Goal: Contribute content: Add original content to the website for others to see

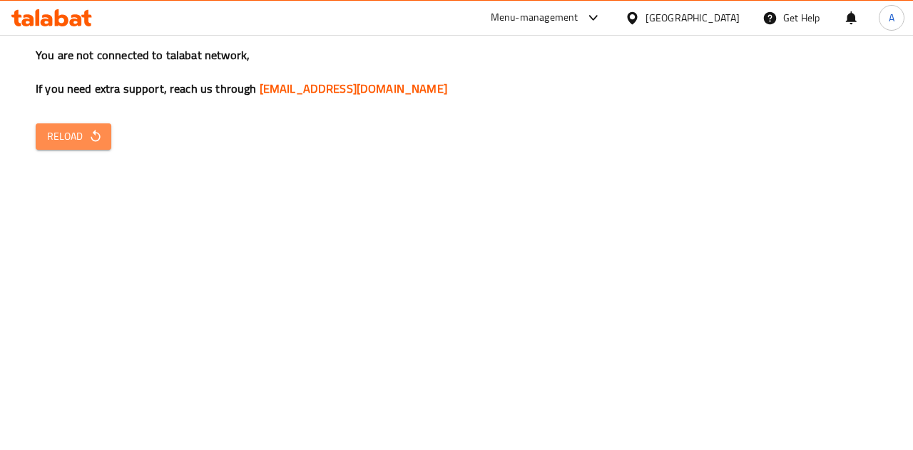
click at [96, 148] on button "Reload" at bounding box center [74, 136] width 76 height 26
click at [66, 135] on span "Reload" at bounding box center [73, 137] width 53 height 18
click at [41, 139] on button "Reload" at bounding box center [74, 136] width 76 height 26
click at [76, 132] on span "Reload" at bounding box center [73, 137] width 53 height 18
click at [86, 128] on span "Reload" at bounding box center [73, 137] width 53 height 18
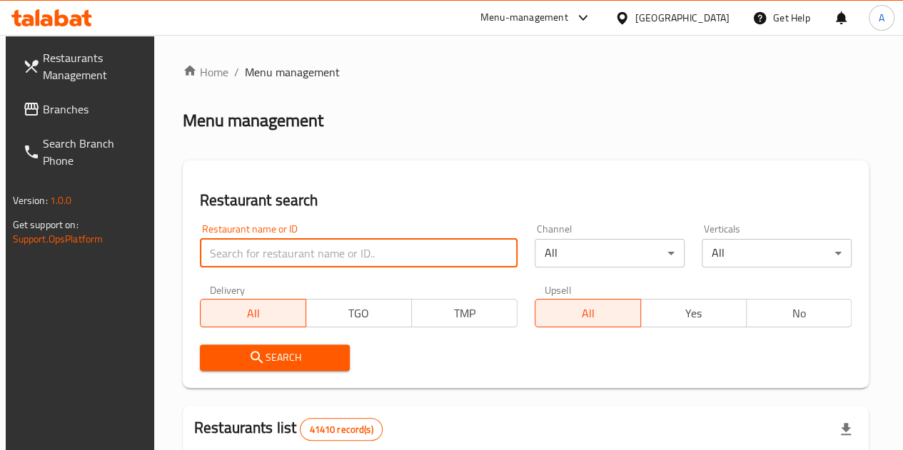
click at [298, 258] on input "search" at bounding box center [359, 253] width 318 height 29
paste input "604135"
type input "604135"
click button "Search" at bounding box center [275, 358] width 150 height 26
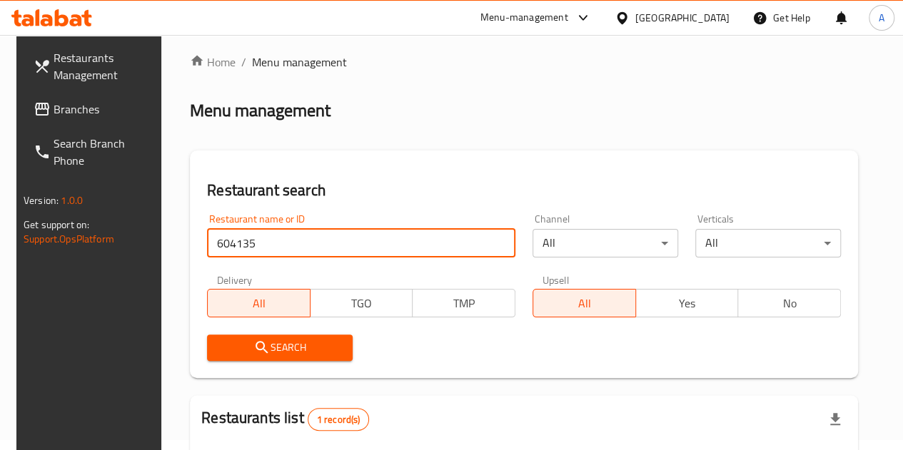
scroll to position [174, 0]
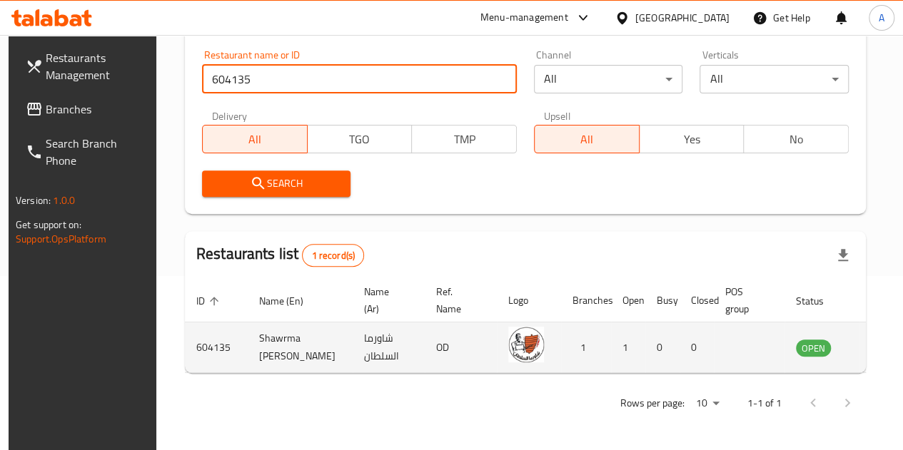
click at [871, 346] on icon "enhanced table" at bounding box center [879, 348] width 16 height 12
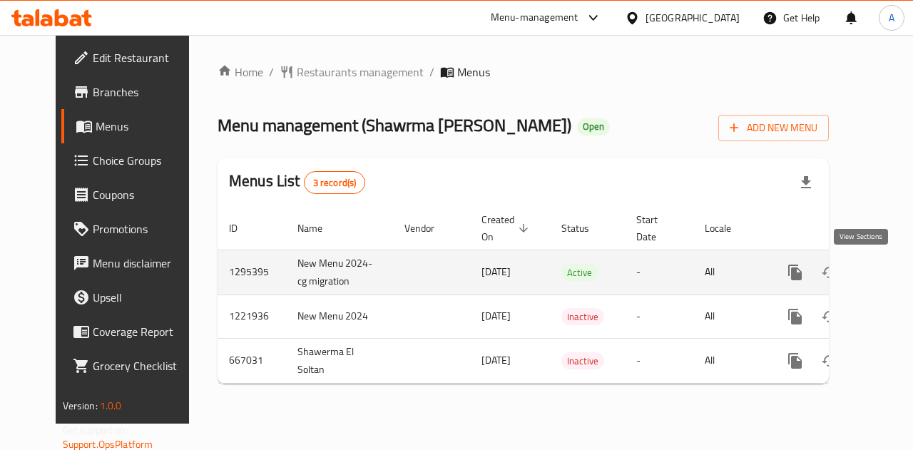
click at [892, 273] on icon "enhanced table" at bounding box center [898, 272] width 13 height 13
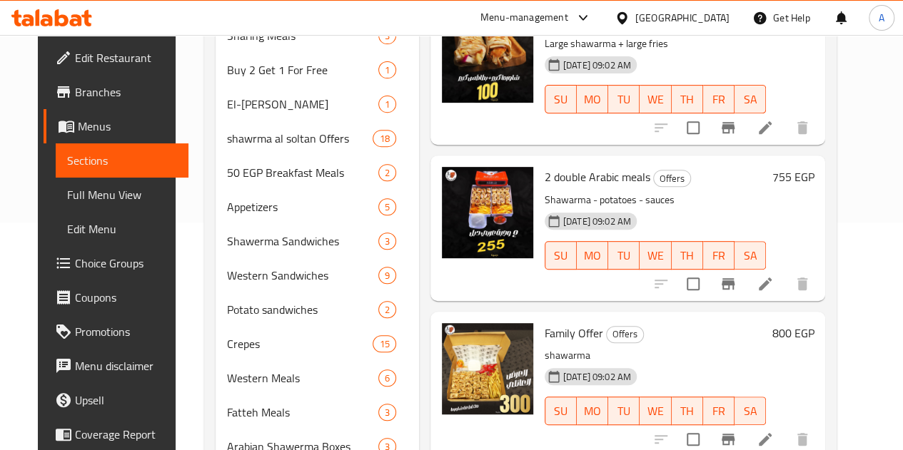
scroll to position [128, 0]
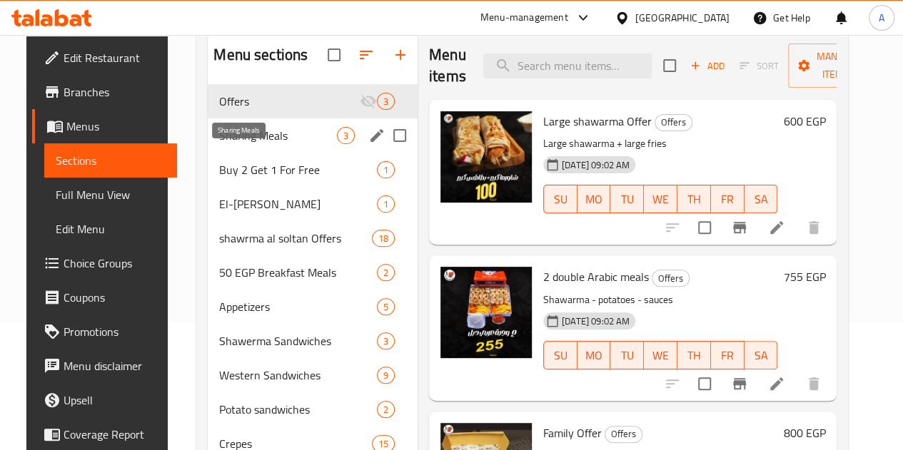
click at [243, 144] on span "Sharing Meals" at bounding box center [278, 135] width 118 height 17
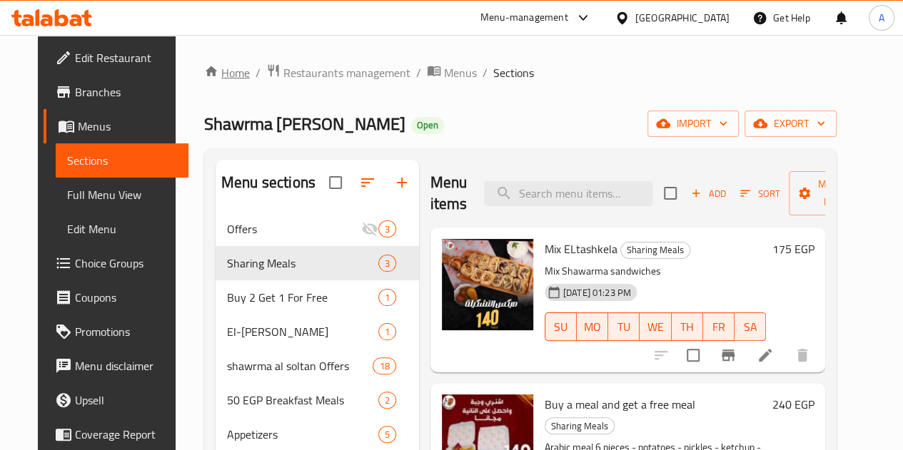
click at [217, 81] on link "Home" at bounding box center [227, 72] width 46 height 17
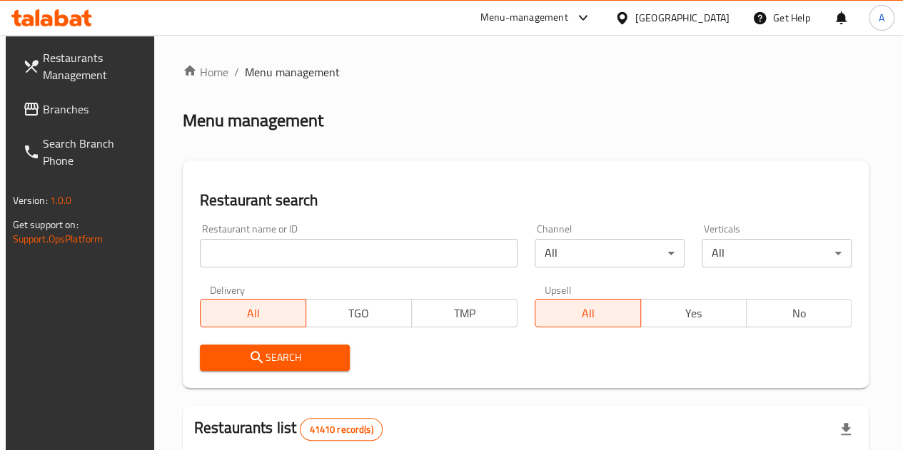
click at [278, 254] on input "search" at bounding box center [359, 253] width 318 height 29
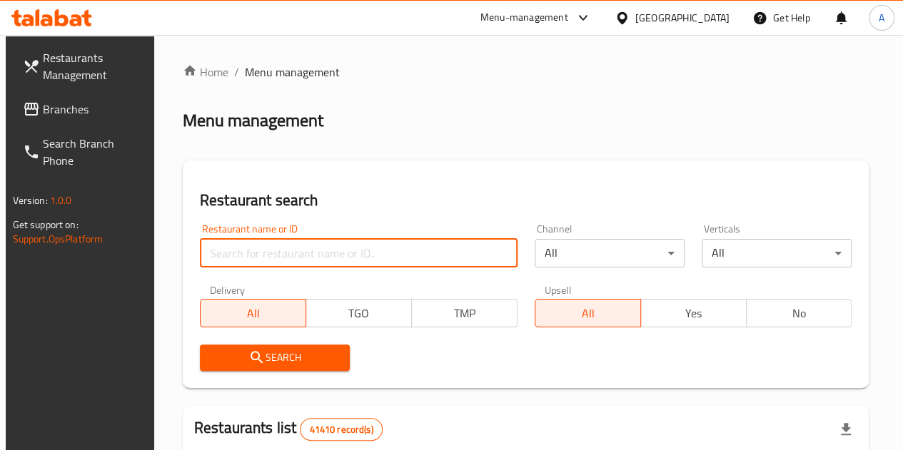
paste input "770777"
type input "770777"
click button "Search" at bounding box center [275, 358] width 150 height 26
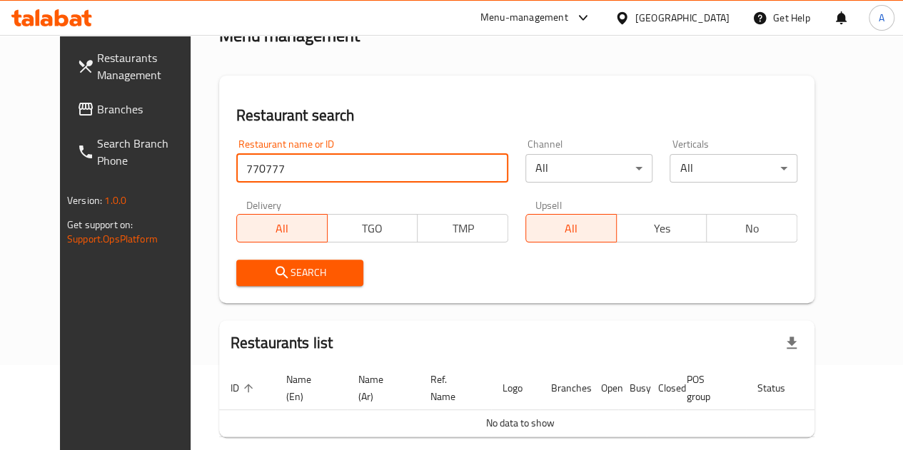
scroll to position [148, 0]
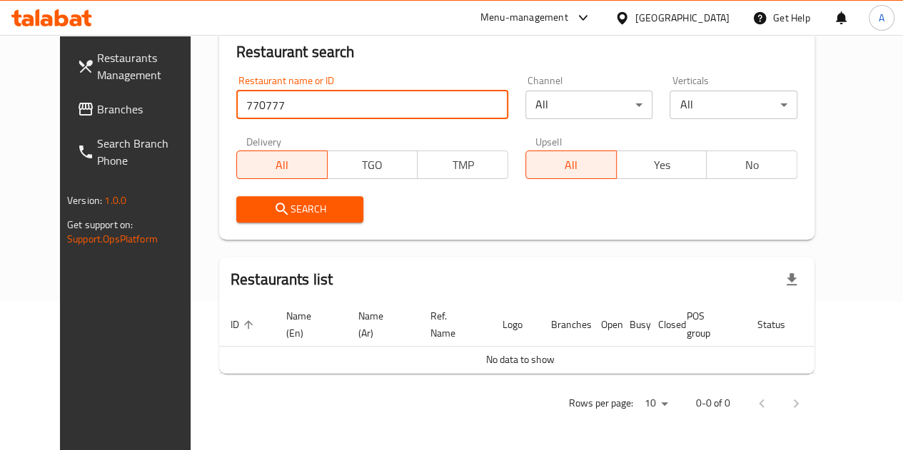
click at [337, 113] on input "770777" at bounding box center [372, 105] width 272 height 29
click at [332, 108] on input "770777" at bounding box center [372, 105] width 272 height 29
click at [72, 123] on link "Branches" at bounding box center [138, 109] width 145 height 34
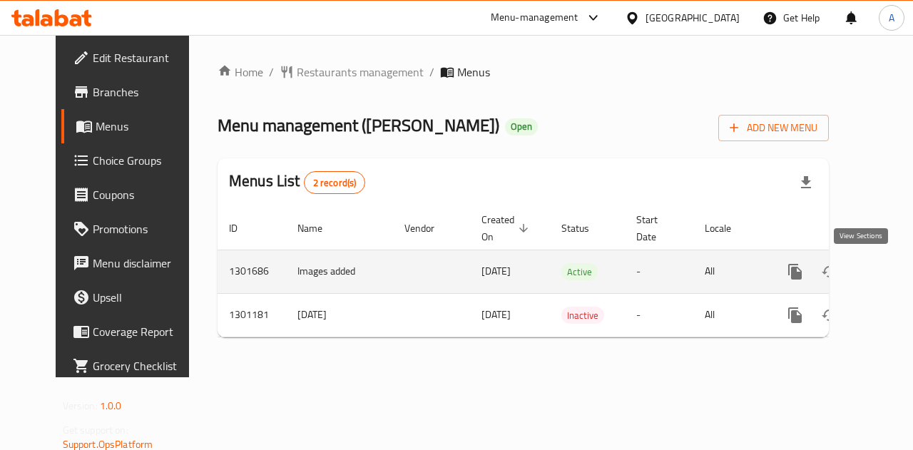
click at [890, 275] on icon "enhanced table" at bounding box center [898, 271] width 17 height 17
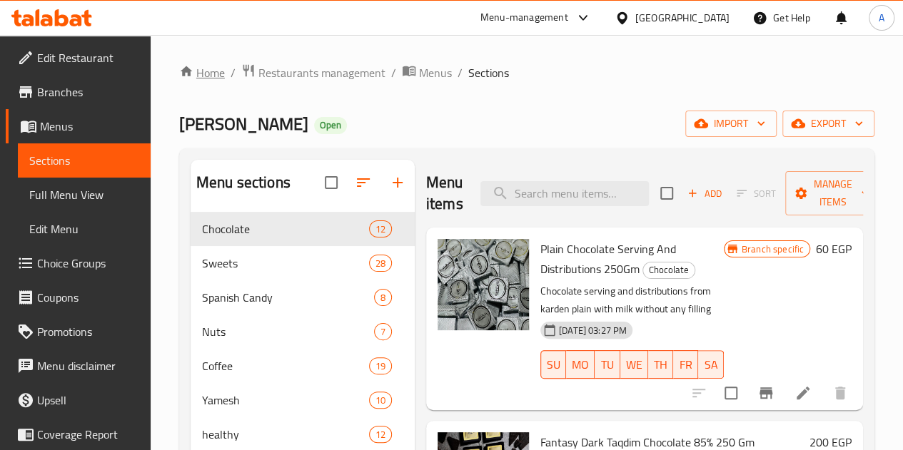
click at [208, 69] on link "Home" at bounding box center [202, 72] width 46 height 17
click at [318, 80] on span "Restaurants management" at bounding box center [321, 72] width 127 height 17
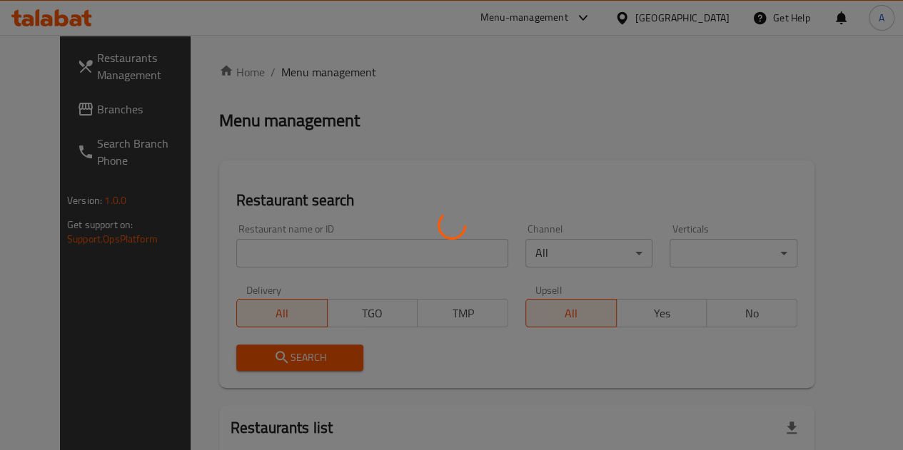
click at [295, 255] on div at bounding box center [451, 225] width 903 height 450
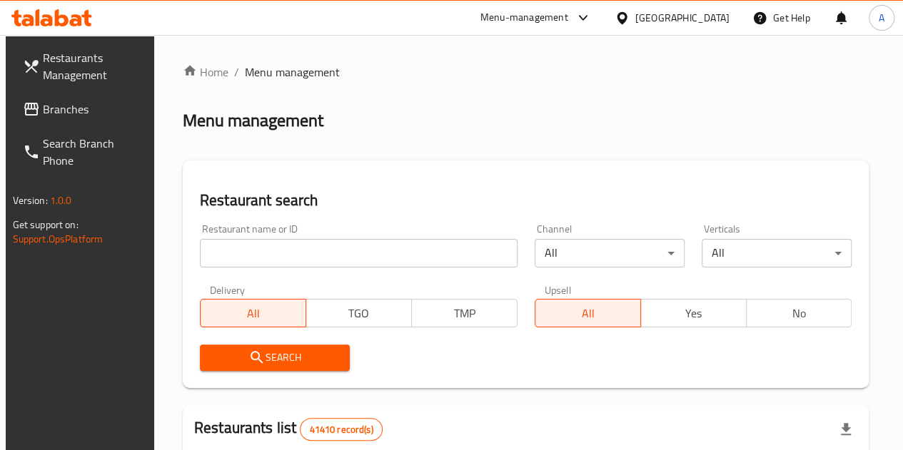
click at [255, 250] on input "search" at bounding box center [359, 253] width 318 height 29
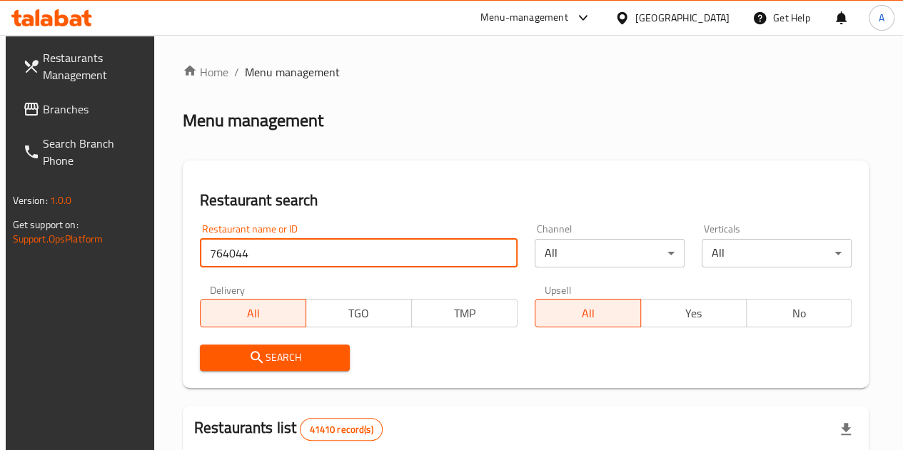
type input "764044"
click button "Search" at bounding box center [275, 358] width 150 height 26
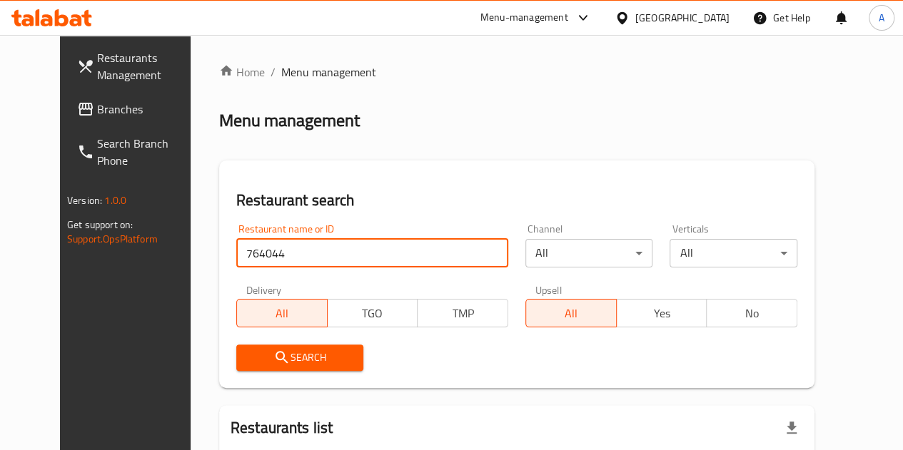
scroll to position [148, 0]
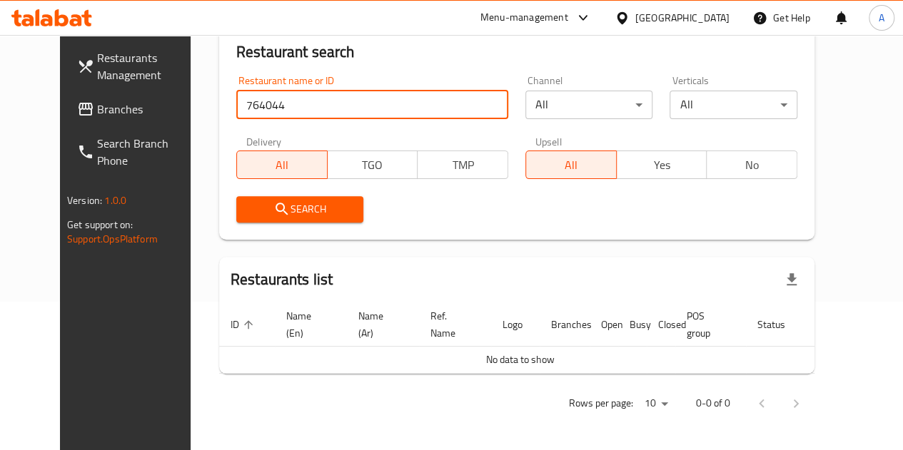
click at [236, 101] on input "764044" at bounding box center [372, 105] width 272 height 29
click at [97, 101] on span "Branches" at bounding box center [148, 109] width 102 height 17
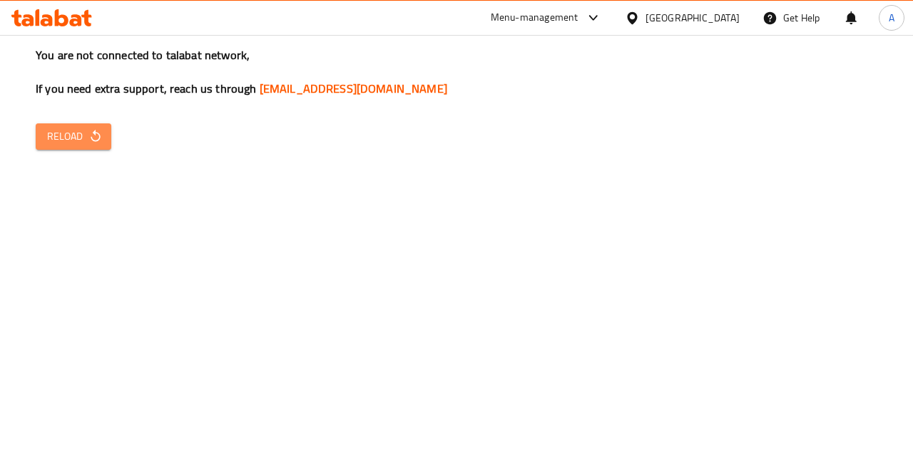
click at [103, 126] on button "Reload" at bounding box center [74, 136] width 76 height 26
click at [56, 145] on span "Reload" at bounding box center [73, 137] width 53 height 18
click at [63, 141] on span "Reload" at bounding box center [73, 137] width 53 height 18
click at [100, 128] on button "Reload" at bounding box center [74, 136] width 76 height 26
click at [65, 126] on button "Reload" at bounding box center [74, 136] width 76 height 26
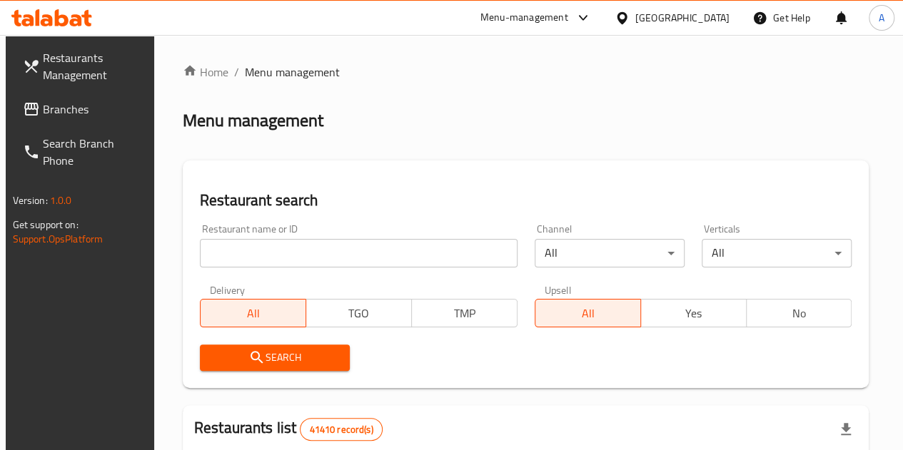
click at [275, 250] on input "search" at bounding box center [359, 253] width 318 height 29
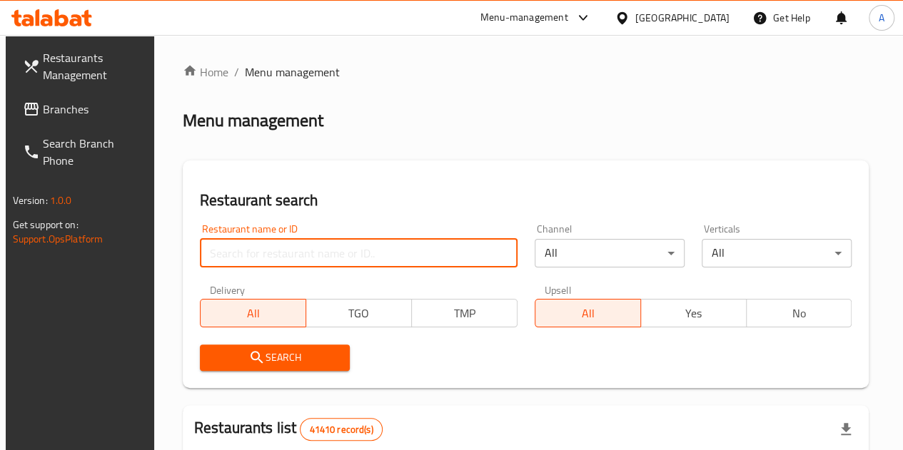
paste input "764044"
type input "764044"
click button "Search" at bounding box center [275, 358] width 150 height 26
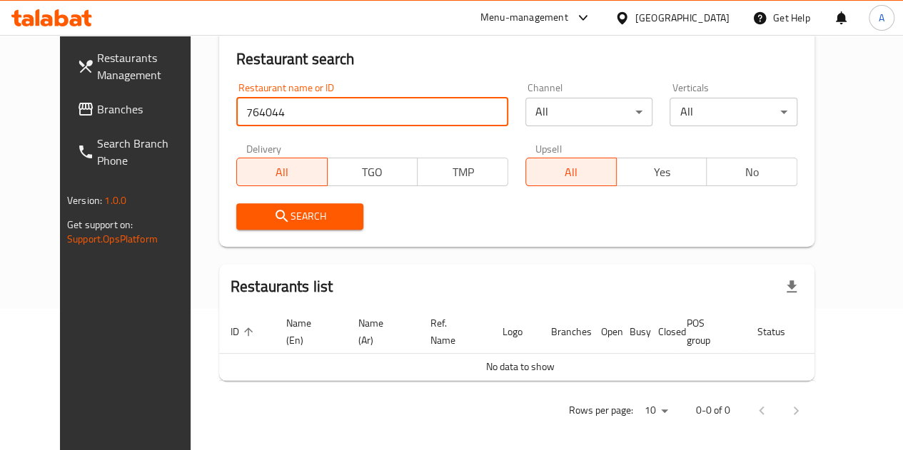
scroll to position [148, 0]
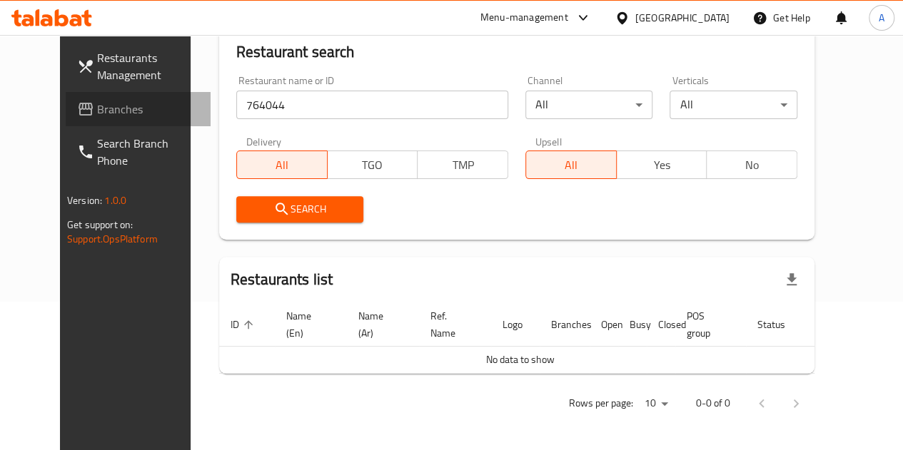
click at [117, 99] on link "Branches" at bounding box center [138, 109] width 145 height 34
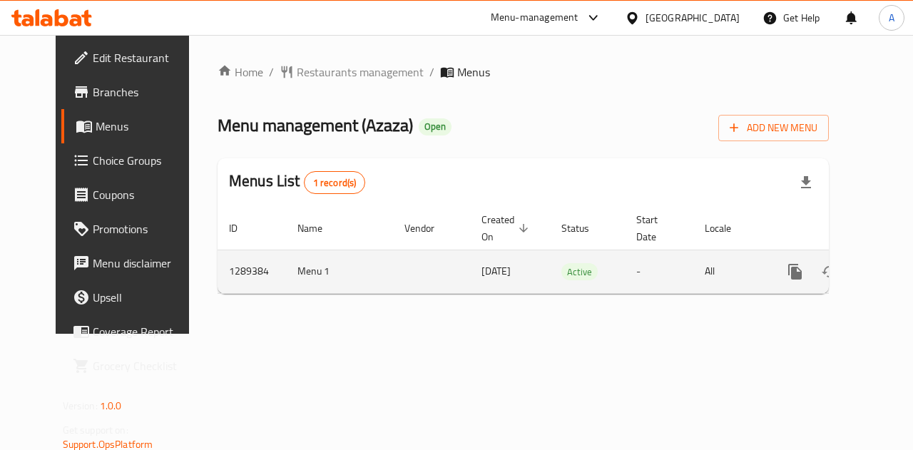
click at [892, 272] on icon "enhanced table" at bounding box center [898, 271] width 13 height 13
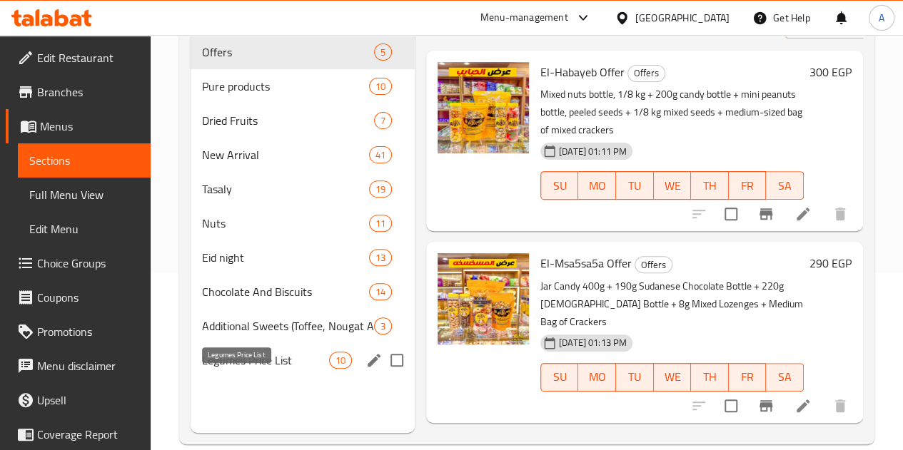
scroll to position [200, 0]
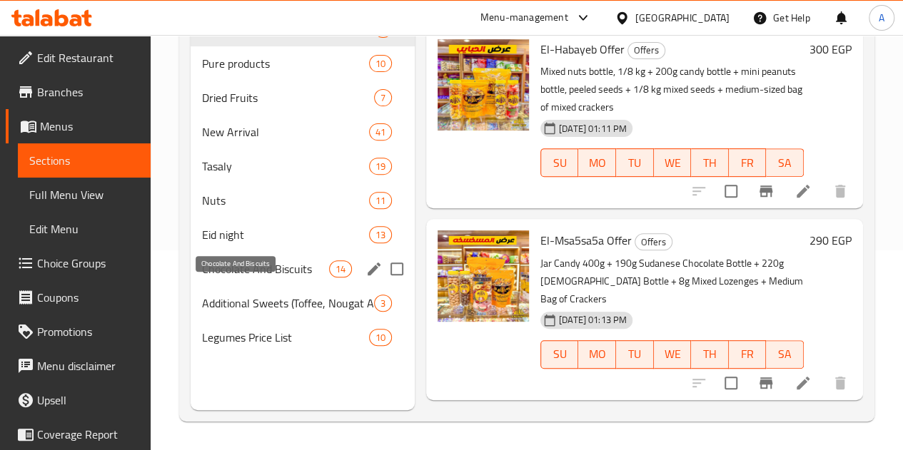
drag, startPoint x: 253, startPoint y: 295, endPoint x: 260, endPoint y: 281, distance: 15.3
click at [253, 278] on span "Chocolate And Biscuits" at bounding box center [265, 268] width 127 height 17
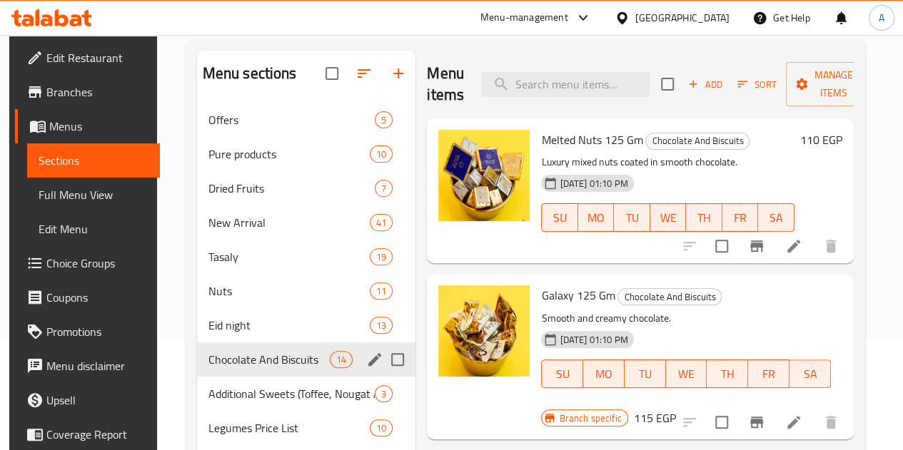
scroll to position [143, 0]
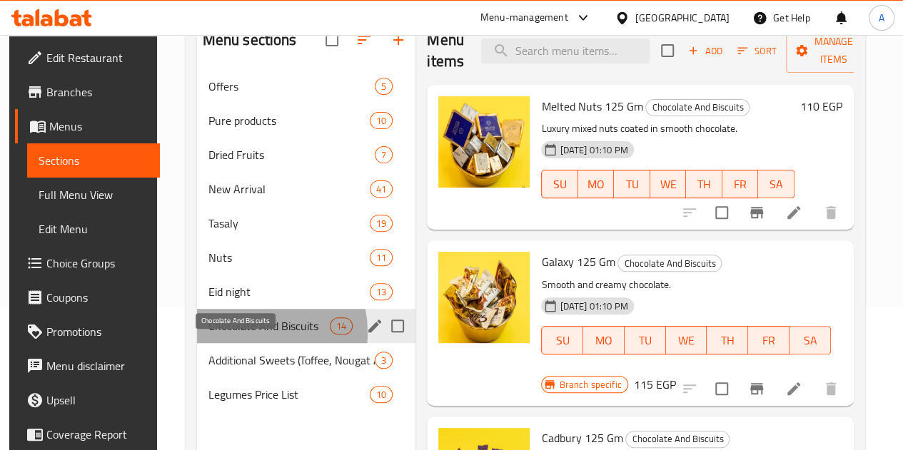
drag, startPoint x: 243, startPoint y: 354, endPoint x: 371, endPoint y: 369, distance: 129.3
click at [243, 335] on span "Chocolate And Biscuits" at bounding box center [268, 326] width 121 height 17
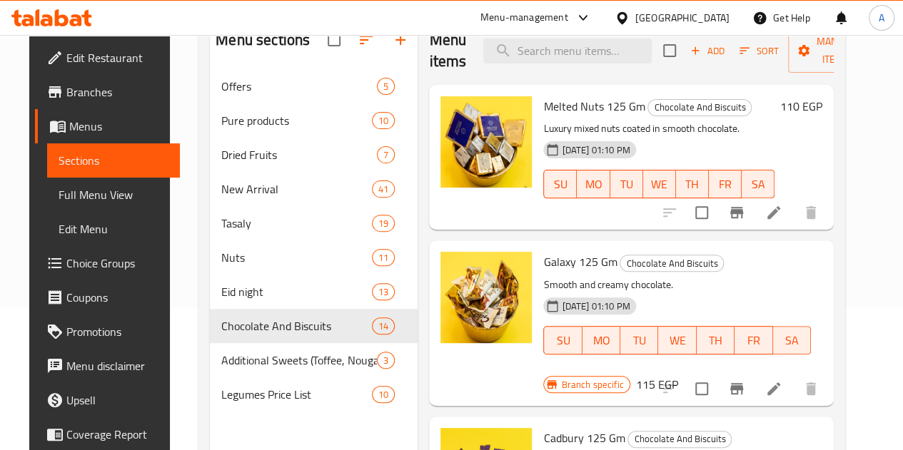
scroll to position [0, 0]
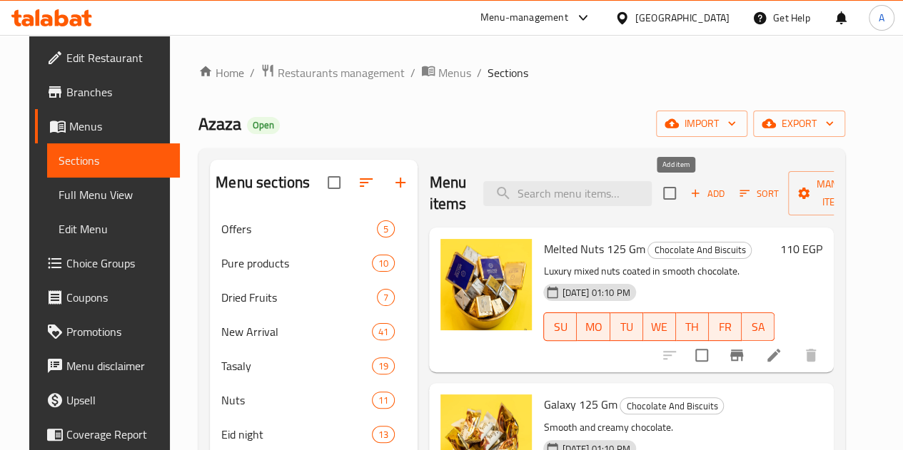
click at [688, 201] on span "Add" at bounding box center [707, 194] width 39 height 16
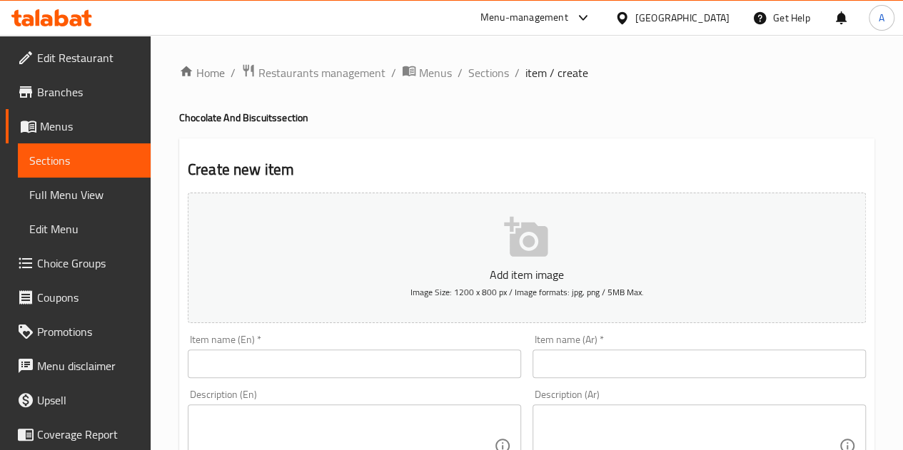
click at [566, 356] on input "text" at bounding box center [698, 364] width 333 height 29
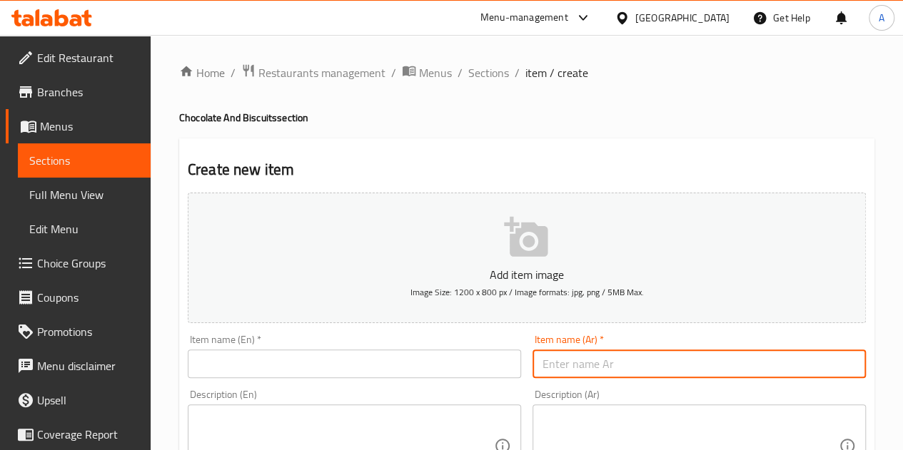
paste input "[PERSON_NAME]"
type input "[PERSON_NAME]"
click at [427, 355] on input "text" at bounding box center [354, 364] width 333 height 29
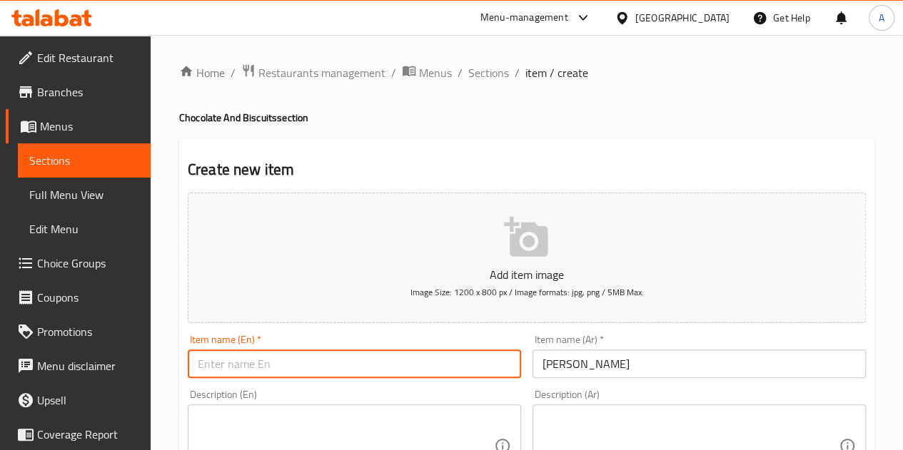
paste input "Milka Chocolate Chips"
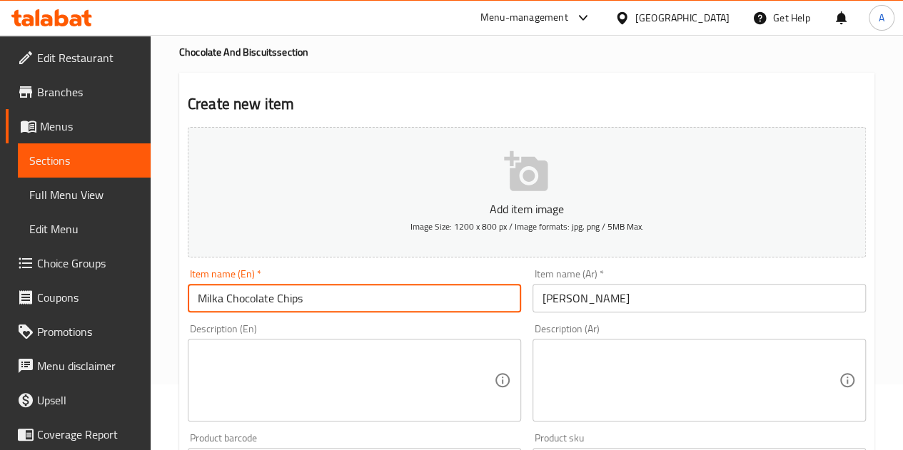
scroll to position [214, 0]
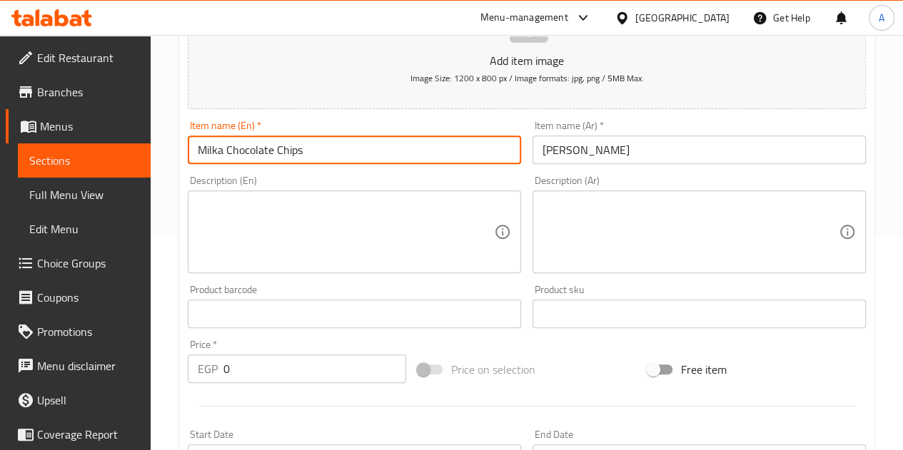
type input "Milka Chocolate Chips"
click at [318, 358] on input "0" at bounding box center [314, 369] width 183 height 29
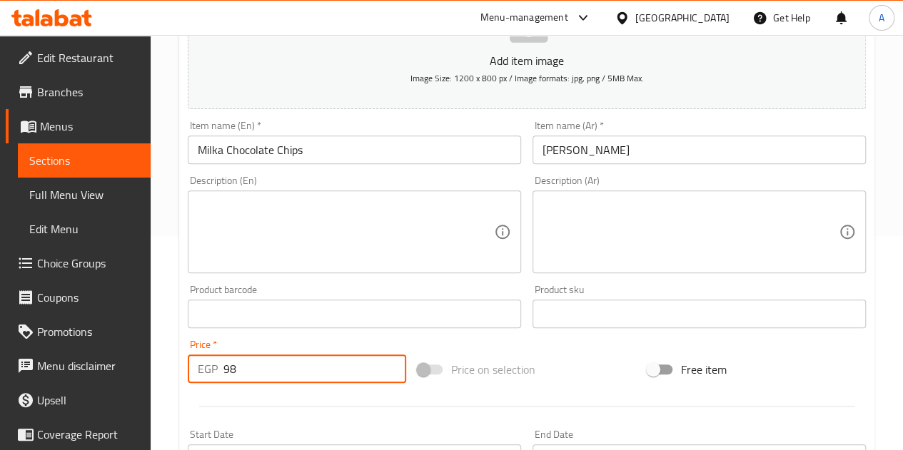
type input "98"
click at [343, 340] on div "Price   * EGP 98 Price *" at bounding box center [297, 362] width 218 height 44
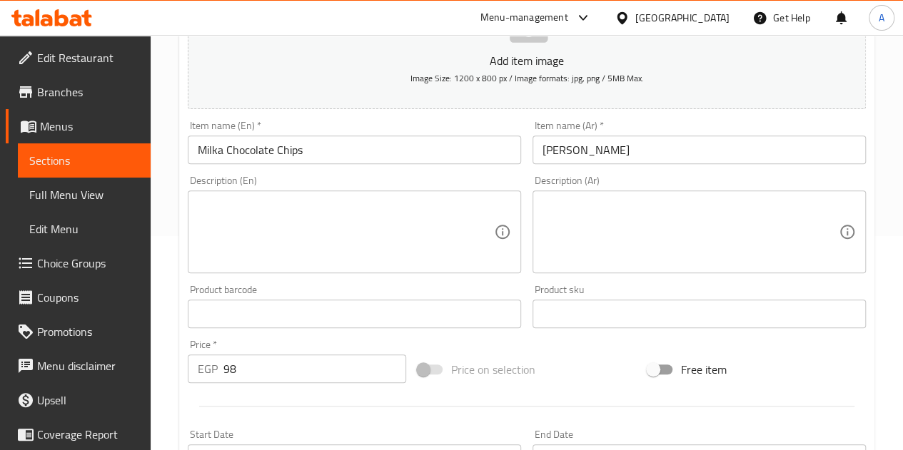
scroll to position [557, 0]
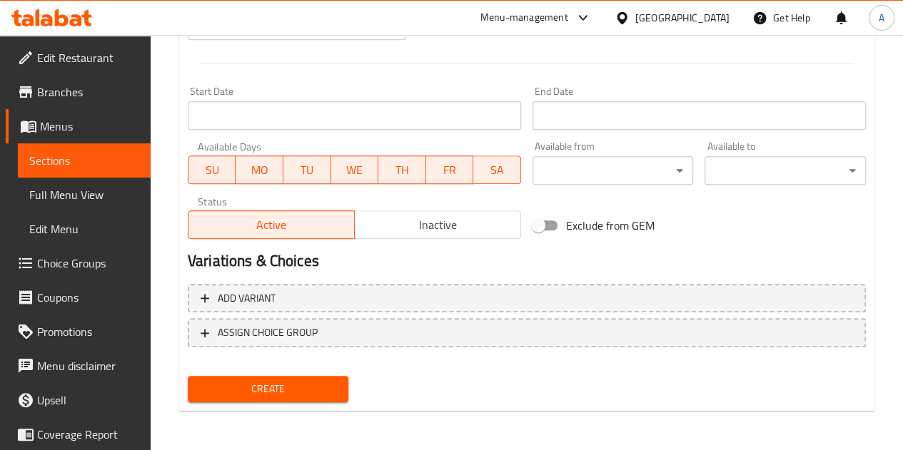
click at [291, 382] on span "Create" at bounding box center [268, 389] width 138 height 18
click at [290, 390] on span "Create" at bounding box center [268, 389] width 138 height 18
click at [283, 401] on button "Create" at bounding box center [268, 389] width 161 height 26
click at [293, 389] on span "Create" at bounding box center [268, 389] width 138 height 18
click at [293, 390] on span "Create" at bounding box center [268, 389] width 138 height 18
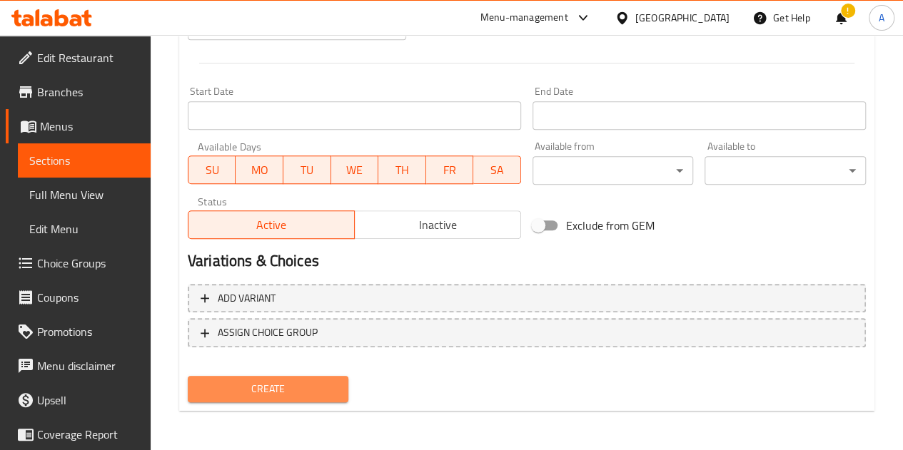
click at [283, 382] on span "Create" at bounding box center [268, 389] width 138 height 18
click at [273, 391] on span "Create" at bounding box center [268, 389] width 138 height 18
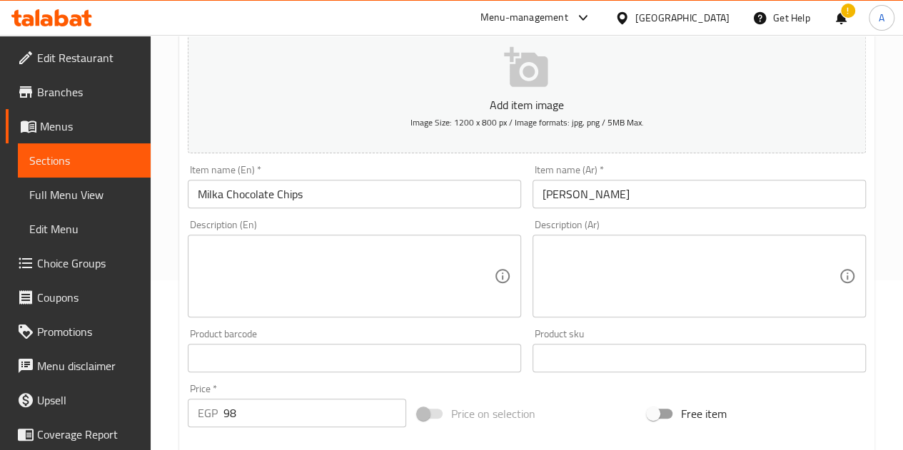
scroll to position [0, 0]
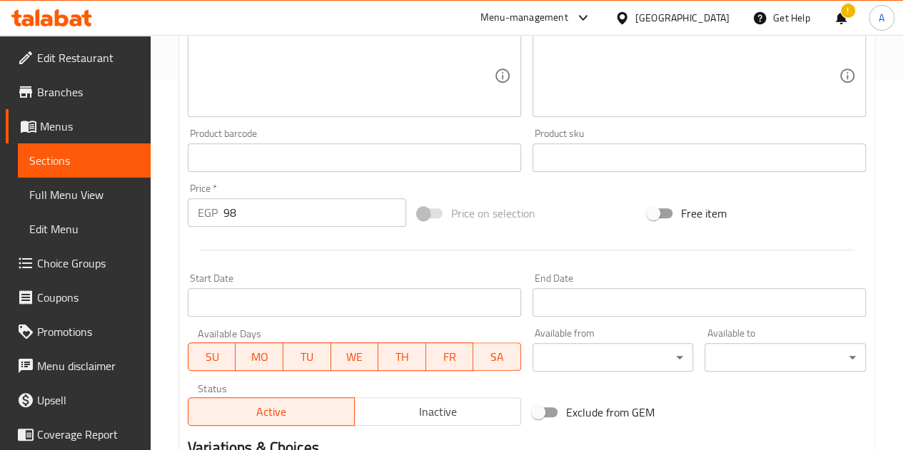
scroll to position [557, 0]
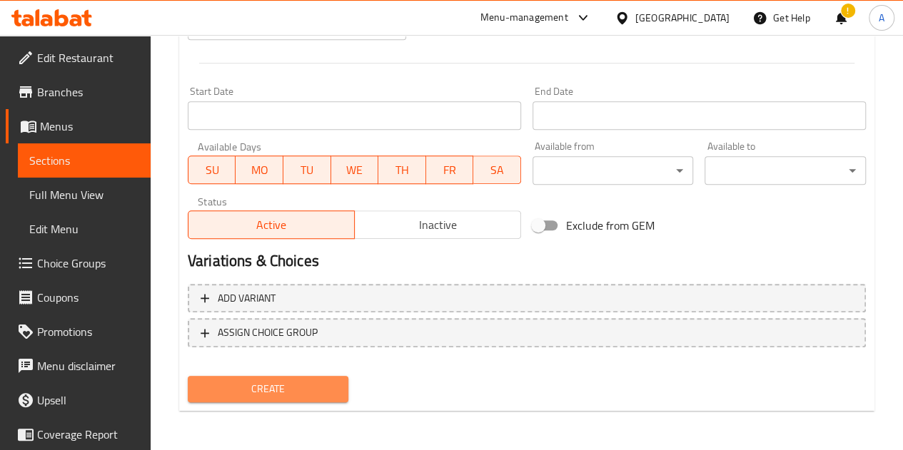
click at [288, 382] on span "Create" at bounding box center [268, 389] width 138 height 18
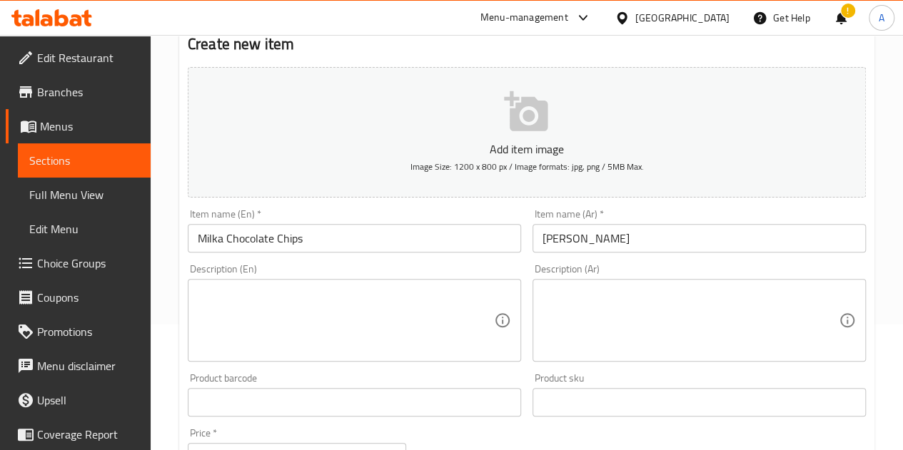
scroll to position [0, 0]
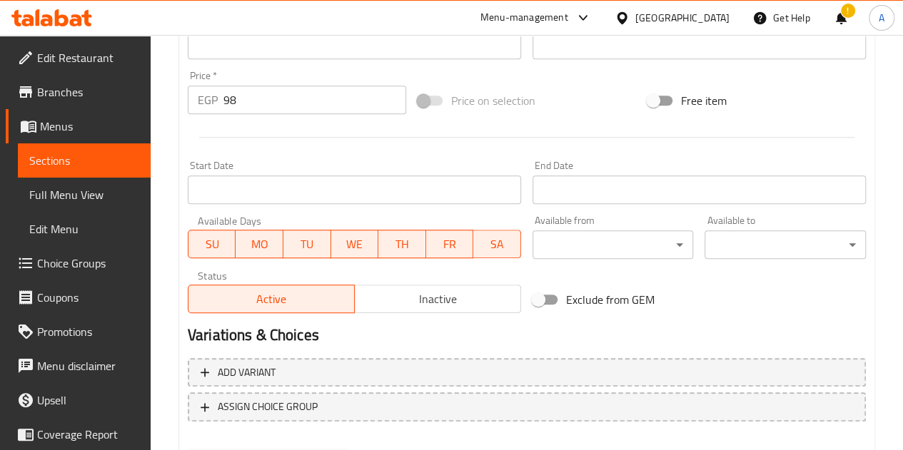
scroll to position [557, 0]
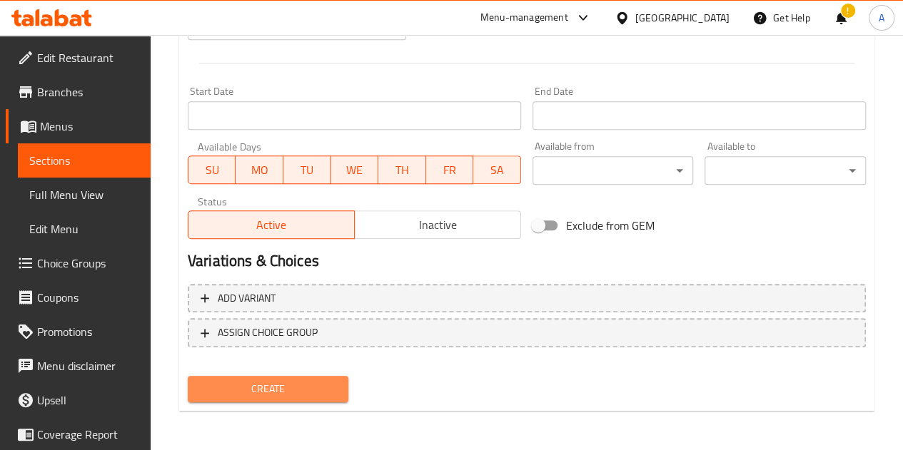
click at [232, 387] on span "Create" at bounding box center [268, 389] width 138 height 18
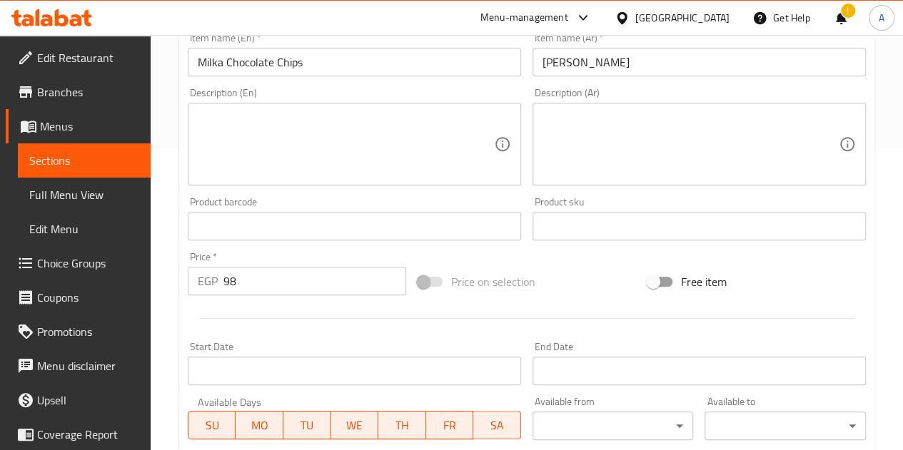
scroll to position [300, 0]
